Goal: Browse casually

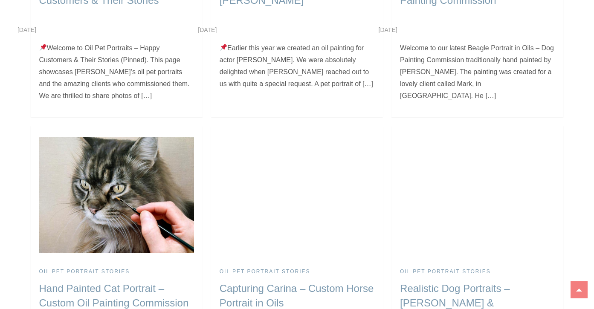
scroll to position [282, 0]
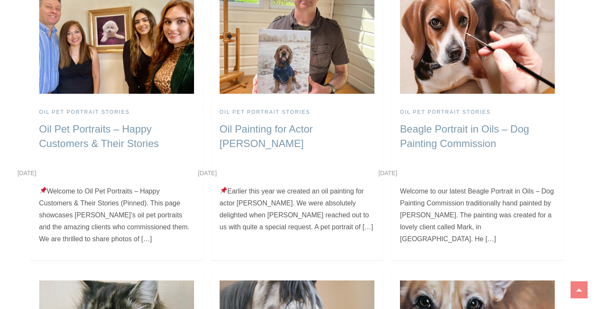
click at [455, 42] on img at bounding box center [477, 36] width 155 height 116
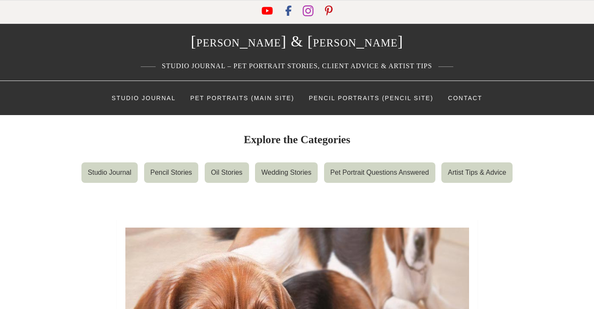
click at [310, 9] on icon "Instagram" at bounding box center [308, 11] width 11 height 12
click at [285, 12] on icon "Facebook" at bounding box center [289, 11] width 8 height 12
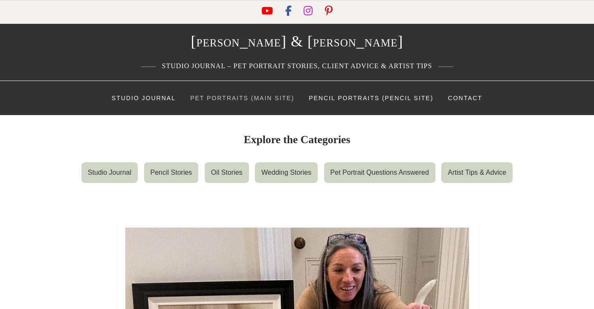
click at [233, 102] on link "Pet Portraits (Main Site)" at bounding box center [242, 98] width 117 height 26
